Goal: Task Accomplishment & Management: Use online tool/utility

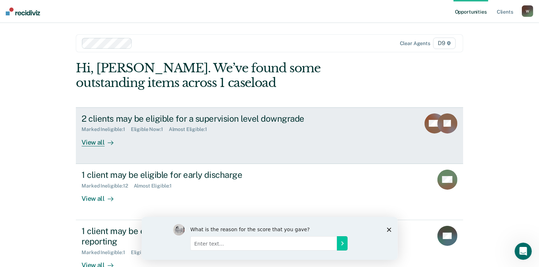
click at [98, 143] on div "View all" at bounding box center [102, 139] width 40 height 14
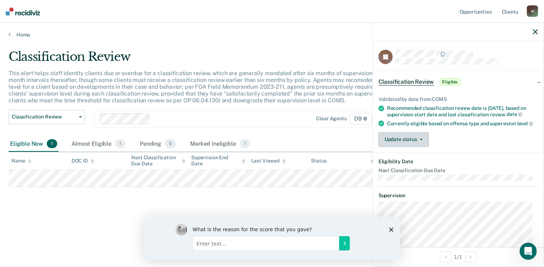
click at [410, 147] on button "Update status" at bounding box center [404, 139] width 50 height 14
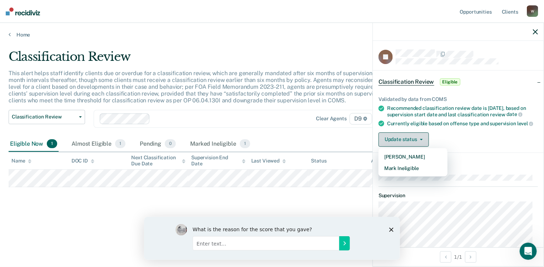
click at [410, 147] on button "Update status" at bounding box center [404, 139] width 50 height 14
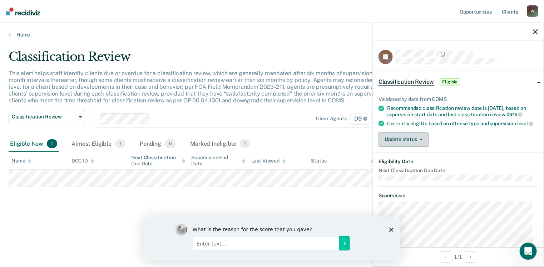
click at [404, 147] on button "Update status" at bounding box center [404, 139] width 50 height 14
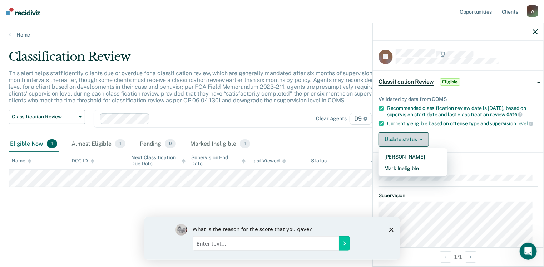
click at [404, 147] on button "Update status" at bounding box center [404, 139] width 50 height 14
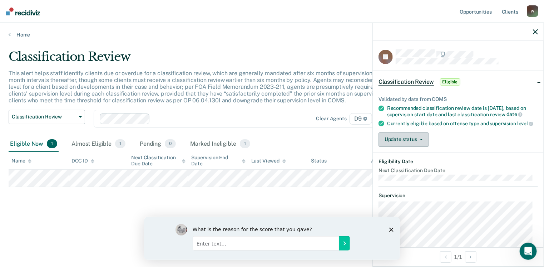
click at [417, 140] on span "button" at bounding box center [420, 139] width 6 height 1
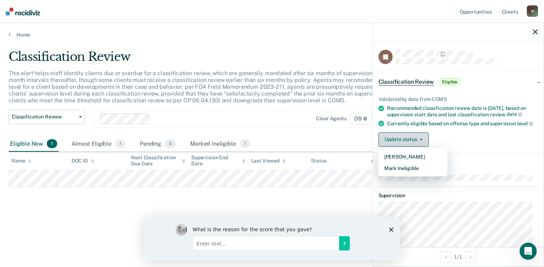
click at [417, 140] on span "button" at bounding box center [420, 139] width 6 height 1
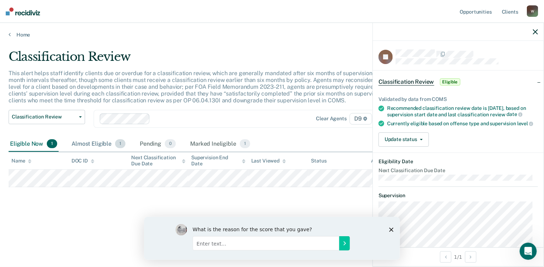
click at [103, 142] on div "Almost Eligible 1" at bounding box center [98, 144] width 57 height 16
click at [37, 140] on div "Eligible Now 1" at bounding box center [34, 144] width 50 height 16
click at [536, 33] on icon "button" at bounding box center [535, 31] width 5 height 5
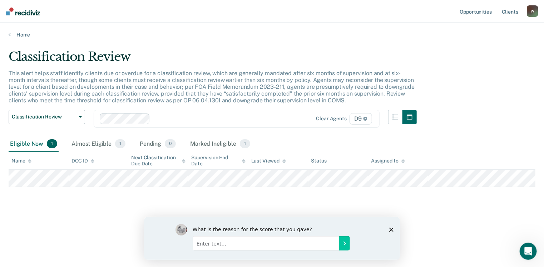
click at [8, 34] on div "Home" at bounding box center [272, 30] width 544 height 15
click at [10, 34] on icon at bounding box center [10, 34] width 2 height 6
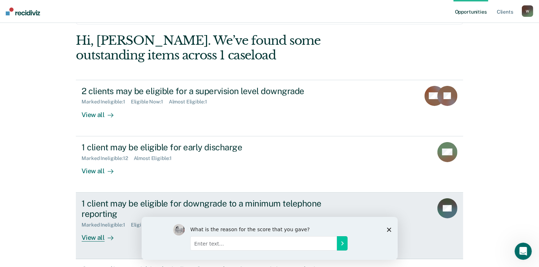
scroll to position [71, 0]
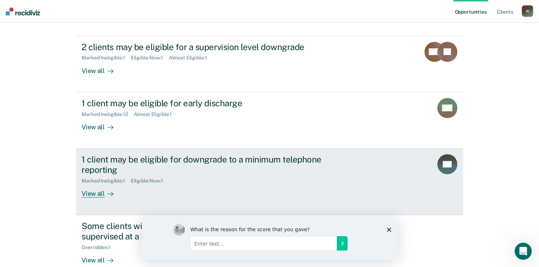
click at [87, 193] on div "View all" at bounding box center [102, 190] width 40 height 14
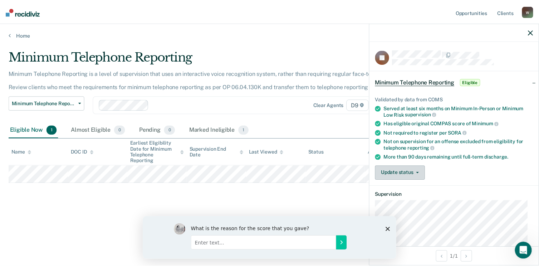
scroll to position [36, 0]
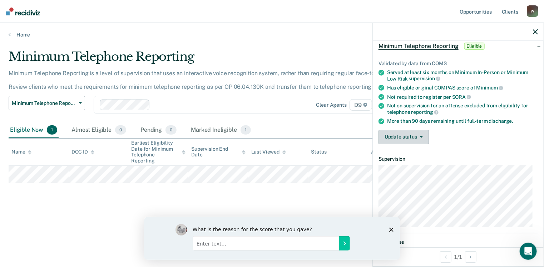
click at [406, 135] on button "Update status" at bounding box center [404, 137] width 50 height 14
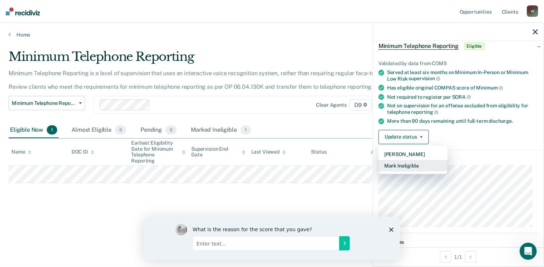
click at [406, 163] on button "Mark Ineligible" at bounding box center [413, 165] width 69 height 11
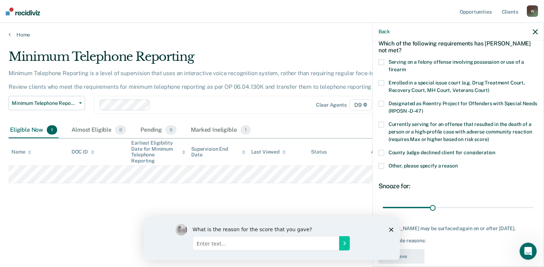
click at [382, 166] on span at bounding box center [382, 166] width 6 height 6
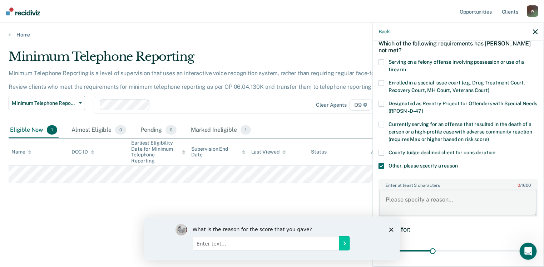
click at [393, 192] on textarea "Enter at least 3 characters 0 / 1600" at bounding box center [458, 202] width 158 height 26
type textarea "Wayne county wanted him violated per police, Judge will not."
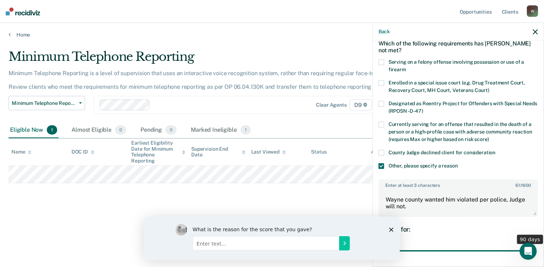
drag, startPoint x: 431, startPoint y: 249, endPoint x: 541, endPoint y: 245, distance: 109.8
type input "90"
click at [534, 245] on input "range" at bounding box center [458, 251] width 151 height 13
click at [390, 230] on icon "Close survey" at bounding box center [391, 229] width 4 height 4
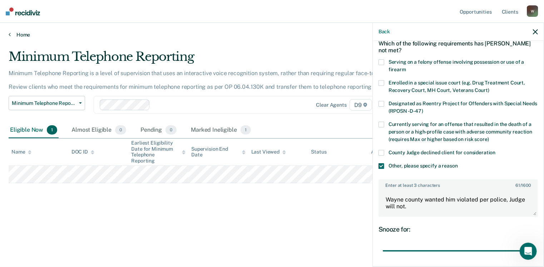
click at [11, 36] on link "Home" at bounding box center [272, 34] width 527 height 6
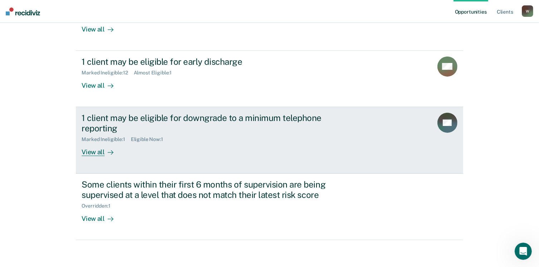
scroll to position [114, 0]
